Goal: Task Accomplishment & Management: Manage account settings

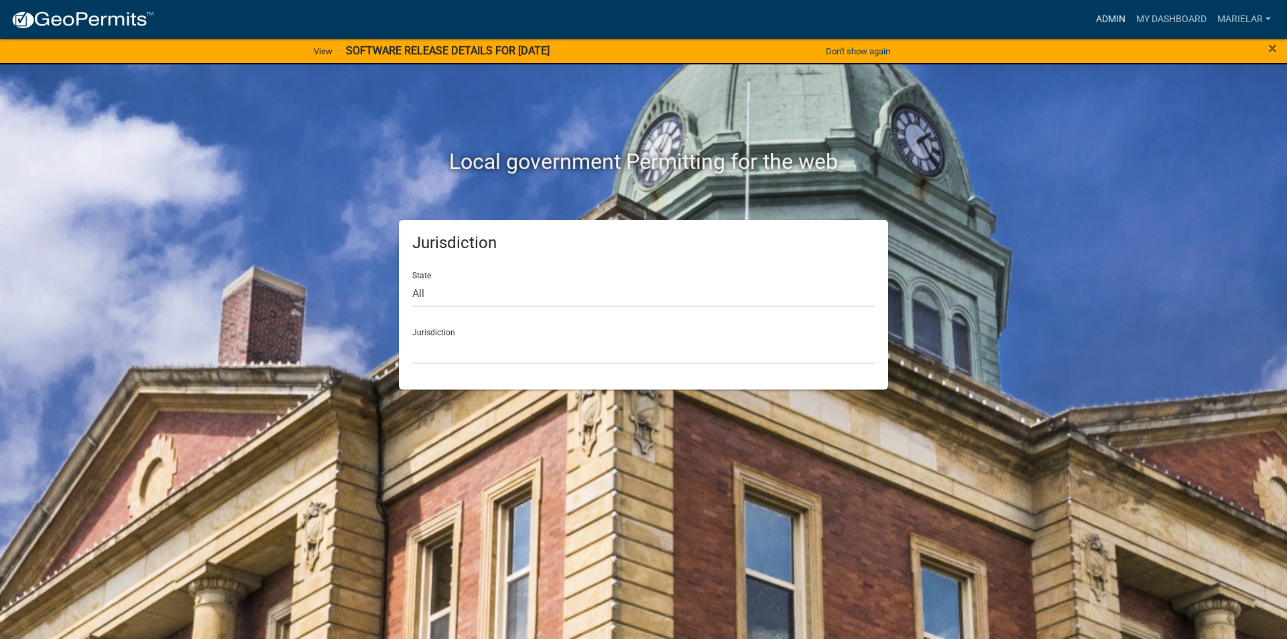
click at [1110, 23] on link "Admin" at bounding box center [1111, 19] width 40 height 25
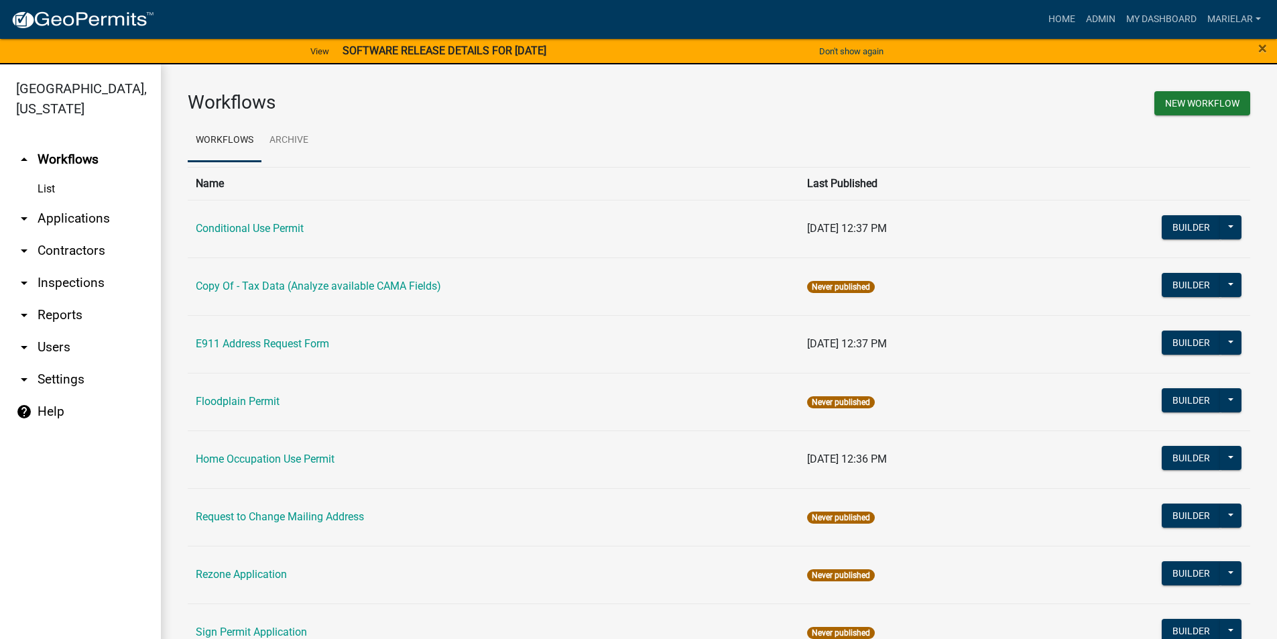
click at [23, 211] on icon "arrow_drop_down" at bounding box center [24, 219] width 16 height 16
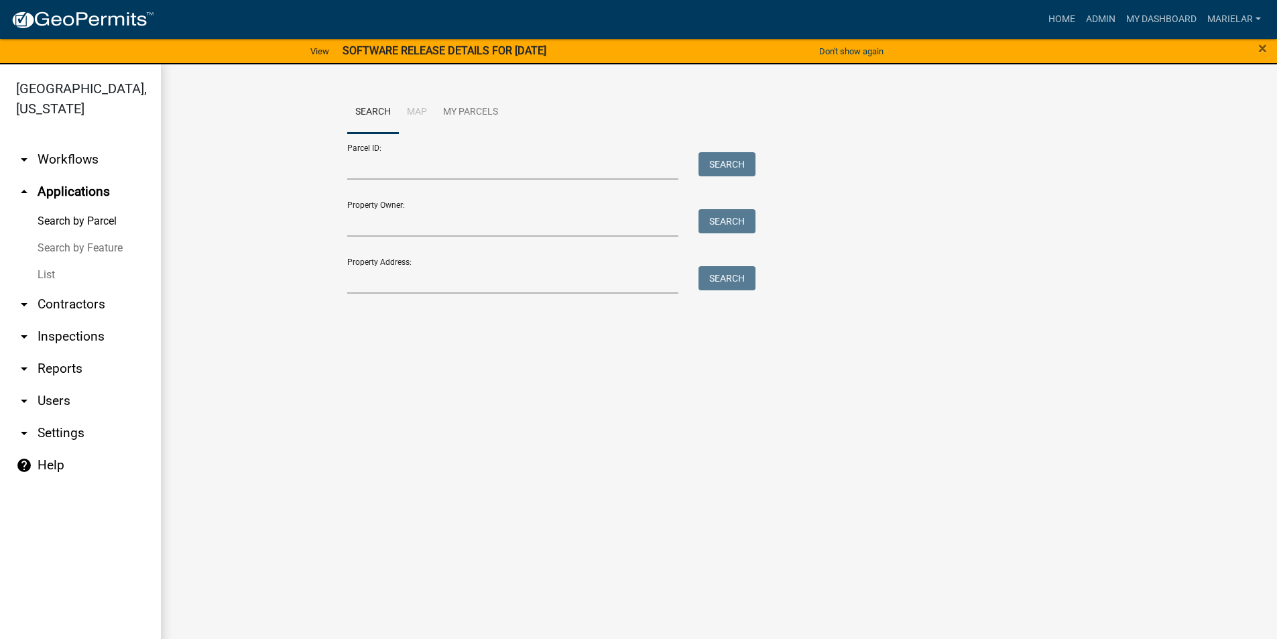
click at [42, 262] on link "List" at bounding box center [80, 275] width 161 height 27
